Goal: Find specific page/section: Find specific page/section

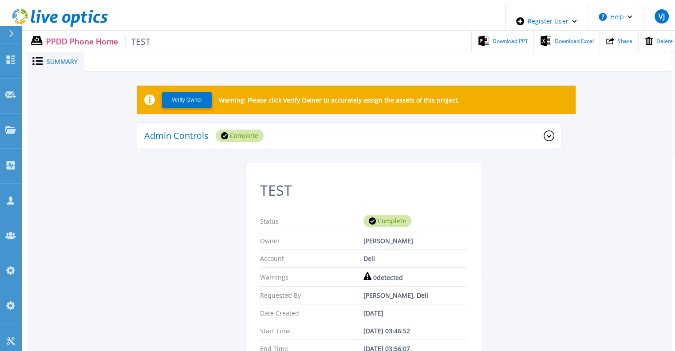
click at [9, 32] on div at bounding box center [15, 34] width 14 height 17
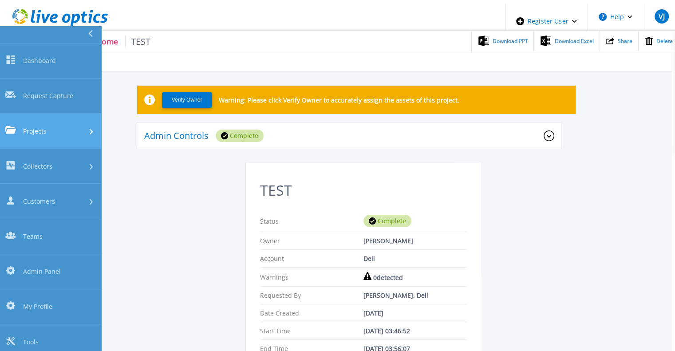
click at [34, 126] on span "Projects" at bounding box center [35, 130] width 24 height 9
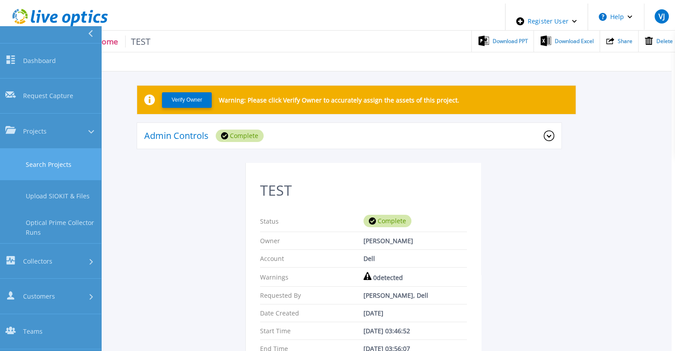
click at [44, 149] on link "Search Projects" at bounding box center [50, 165] width 101 height 32
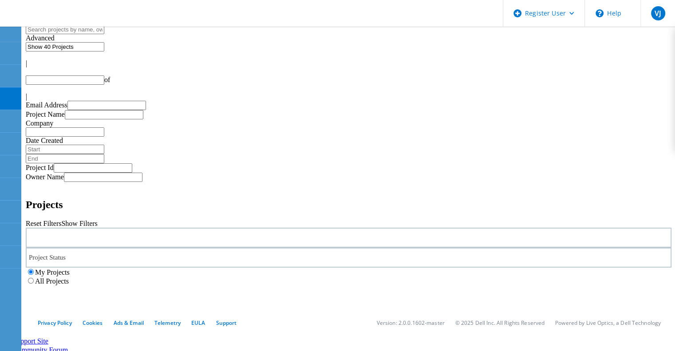
type input "1"
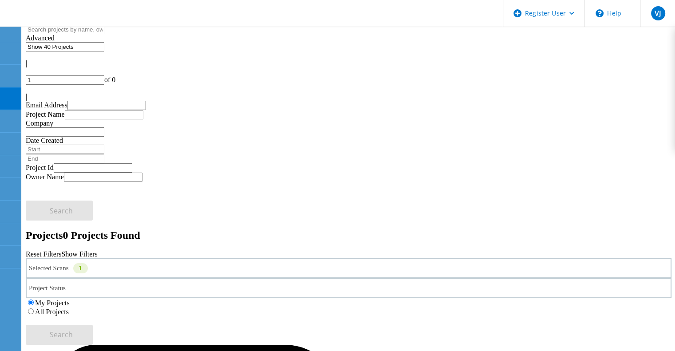
click at [69, 308] on label "All Projects" at bounding box center [52, 312] width 34 height 8
click at [34, 308] on input "All Projects" at bounding box center [31, 311] width 6 height 6
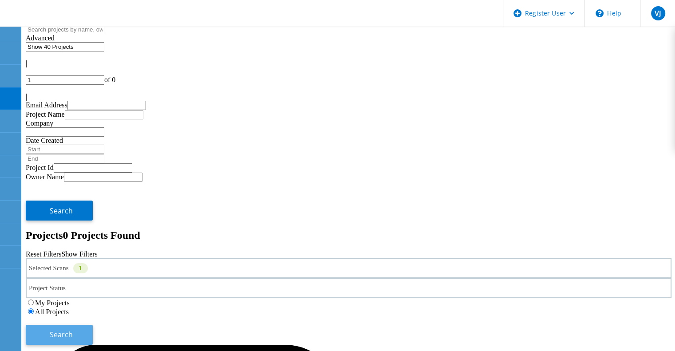
click at [73, 330] on span "Search" at bounding box center [61, 335] width 23 height 10
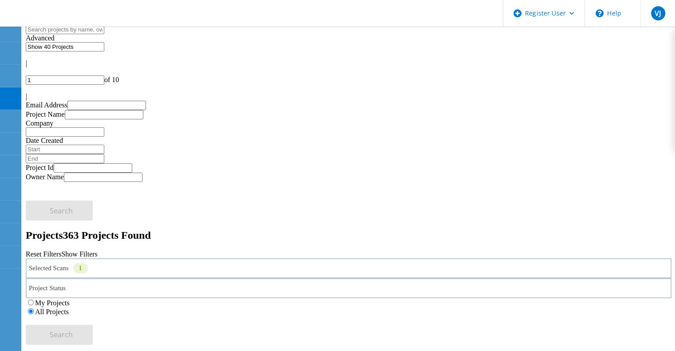
click at [178, 258] on div "Selected Scans 1" at bounding box center [349, 268] width 646 height 20
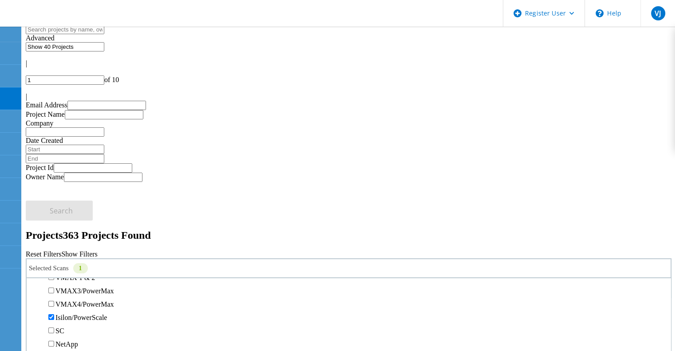
scroll to position [221, 0]
click at [68, 307] on label "Isilon/PowerScale" at bounding box center [80, 311] width 51 height 8
click at [54, 308] on input "Isilon/PowerScale" at bounding box center [51, 311] width 6 height 6
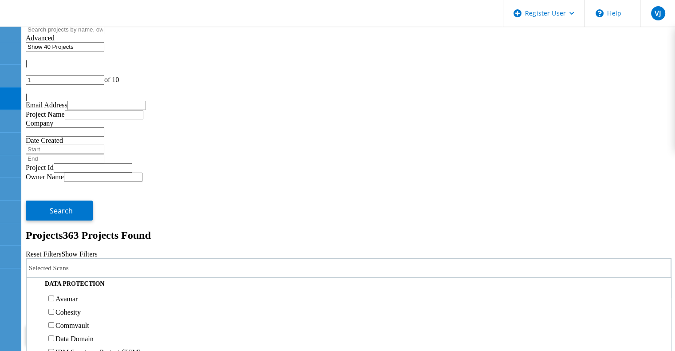
scroll to position [370, 0]
click at [68, 225] on label "Pure" at bounding box center [61, 229] width 13 height 8
click at [54, 225] on input "Pure" at bounding box center [51, 228] width 6 height 6
click at [73, 330] on span "Search" at bounding box center [61, 335] width 23 height 10
